Goal: Information Seeking & Learning: Learn about a topic

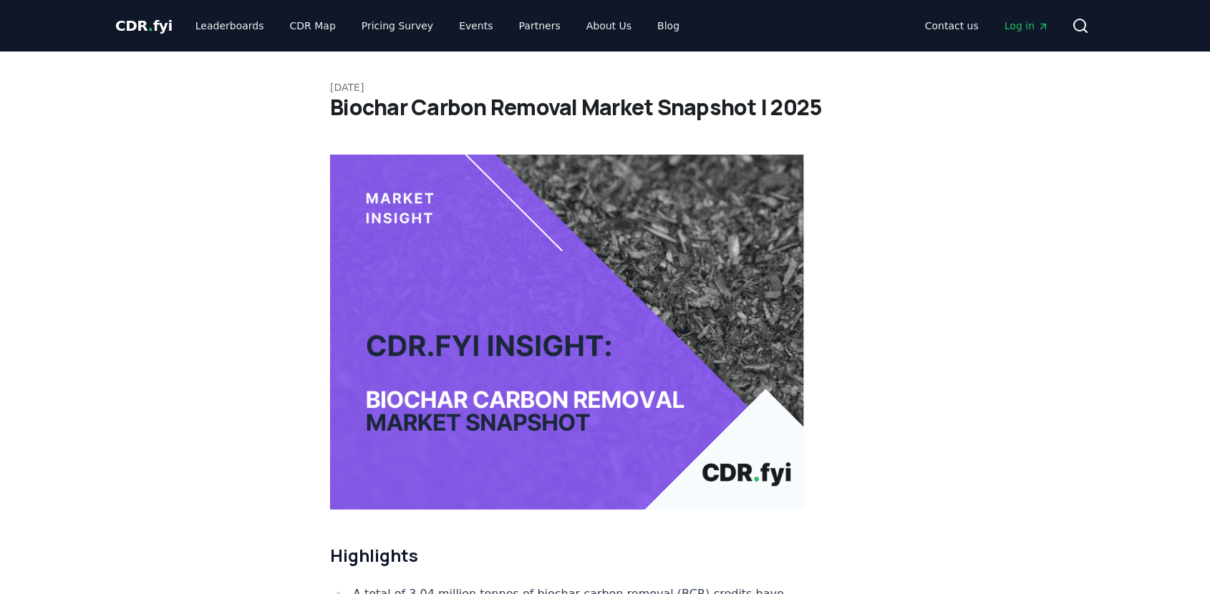
scroll to position [8583, 0]
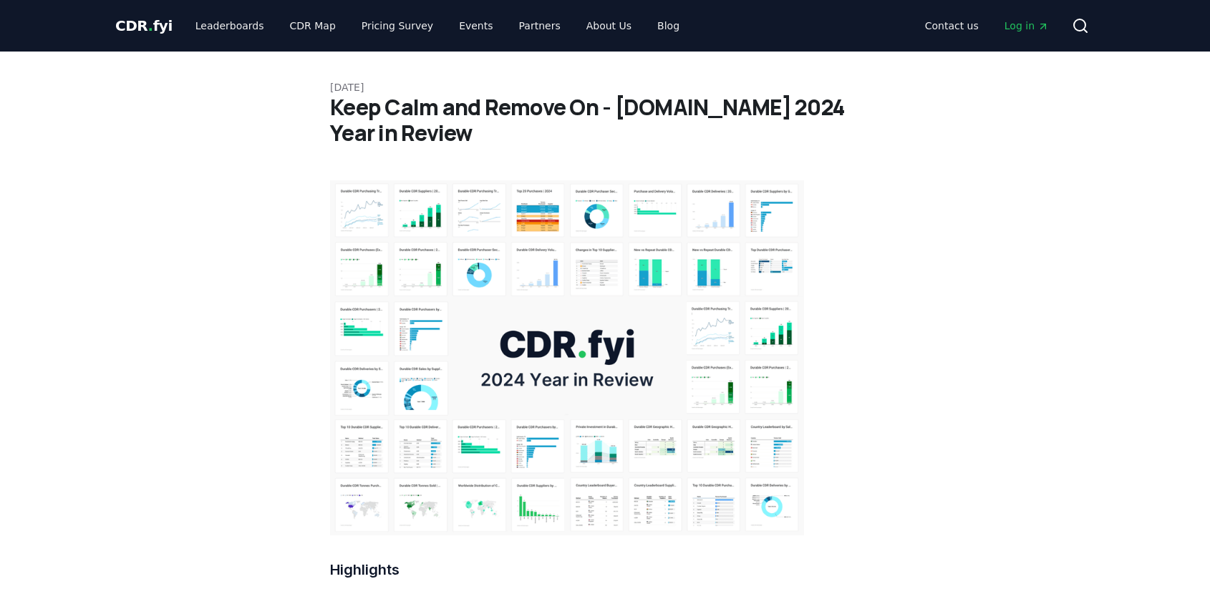
scroll to position [12954, 0]
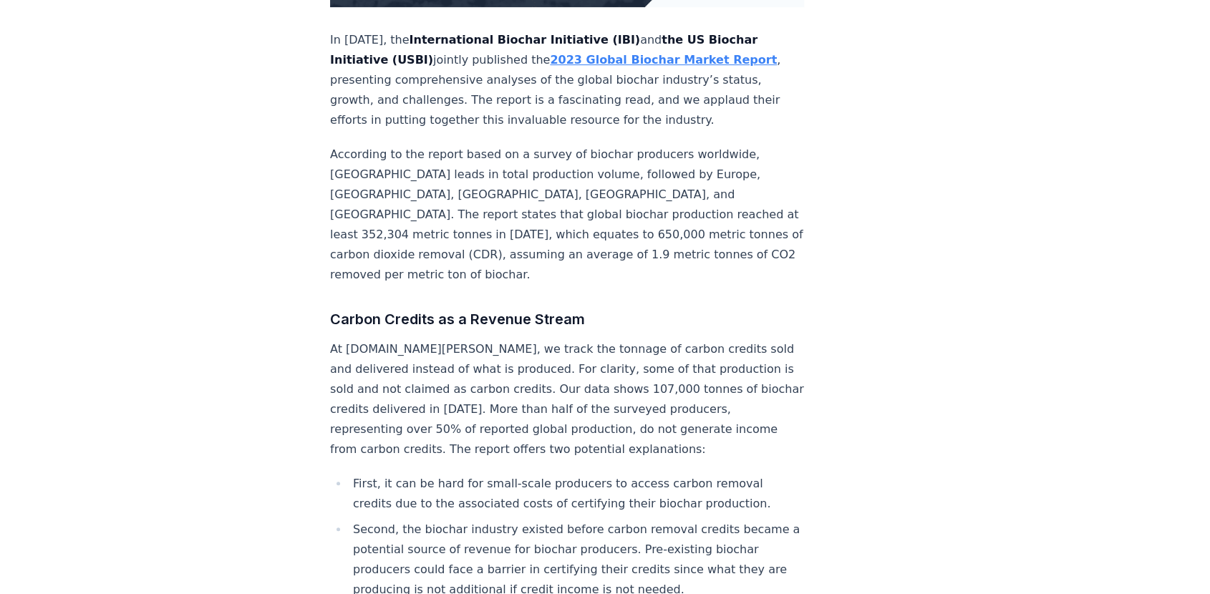
scroll to position [556, 0]
